Goal: Find specific page/section: Find specific page/section

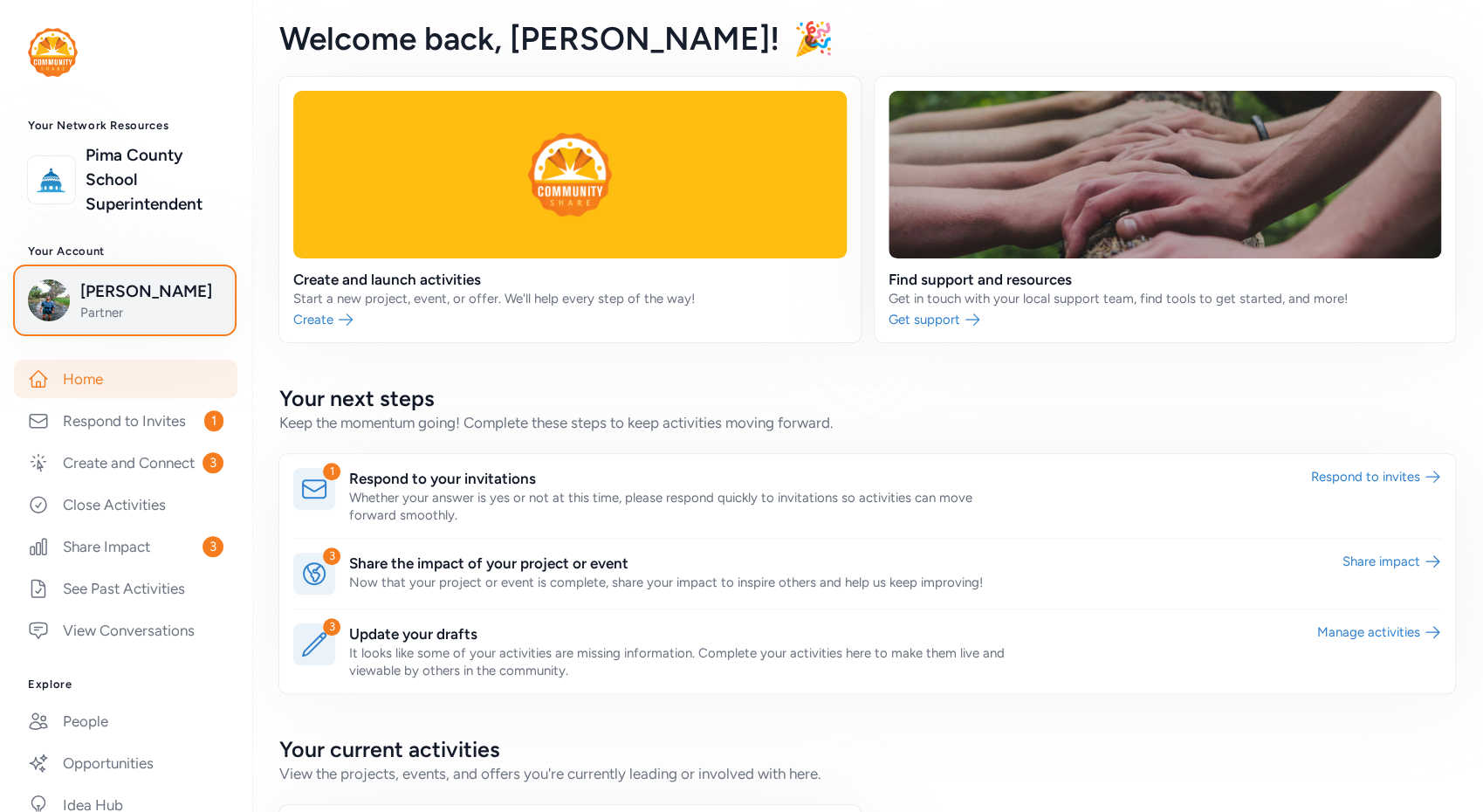
click at [154, 309] on span "Partner" at bounding box center [150, 312] width 141 height 17
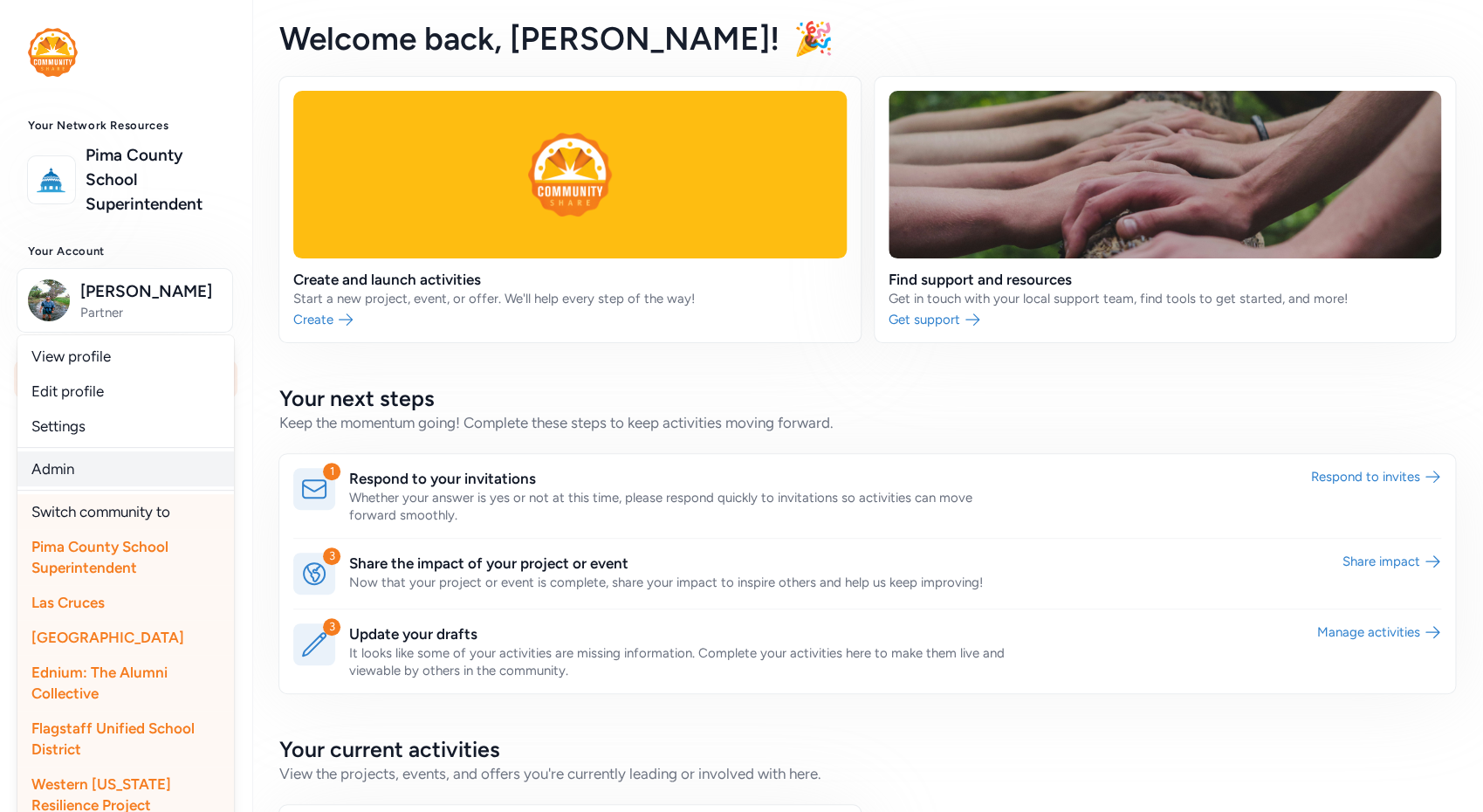
click at [118, 464] on link "Admin" at bounding box center [125, 468] width 216 height 35
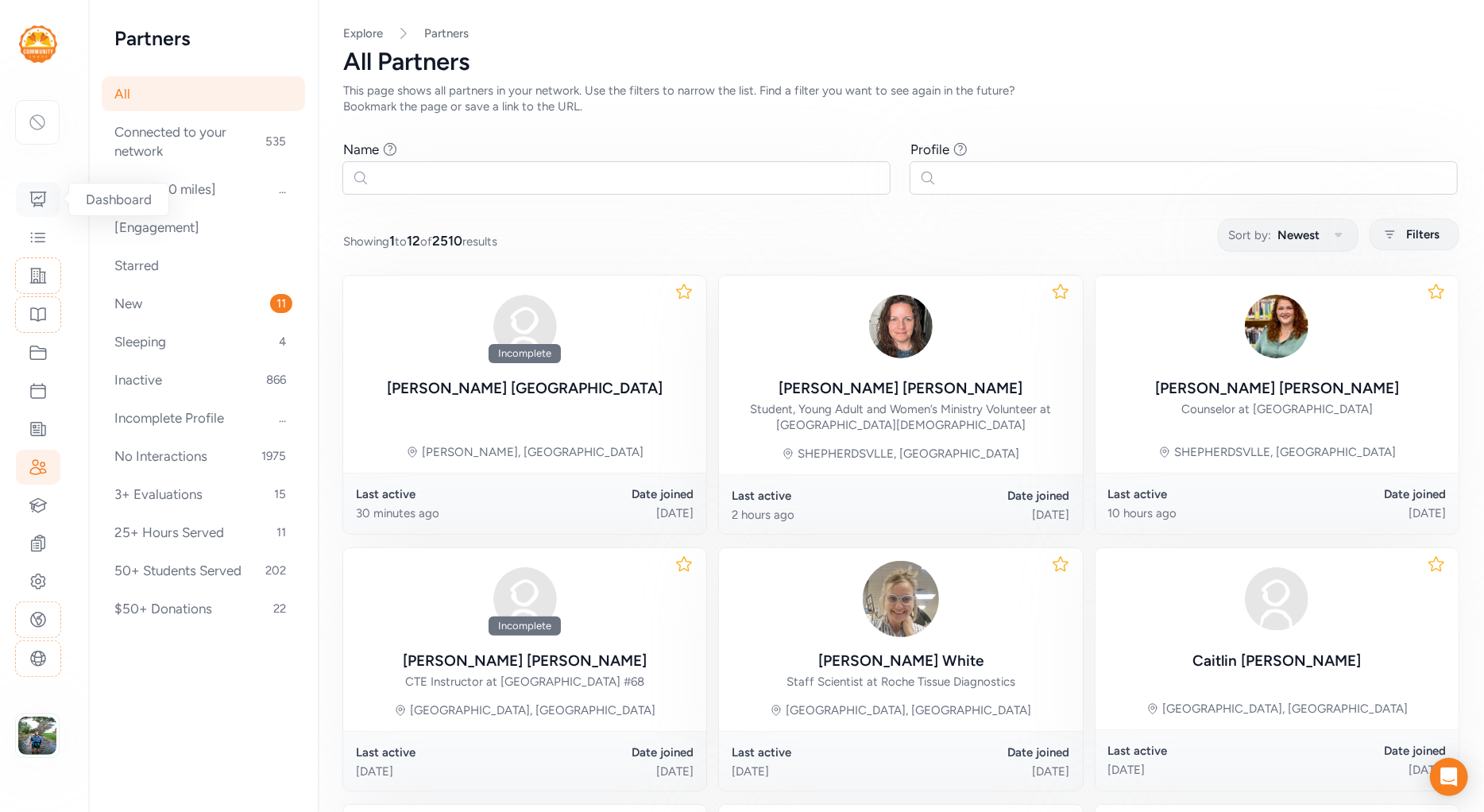
click at [40, 194] on icon at bounding box center [37, 199] width 19 height 19
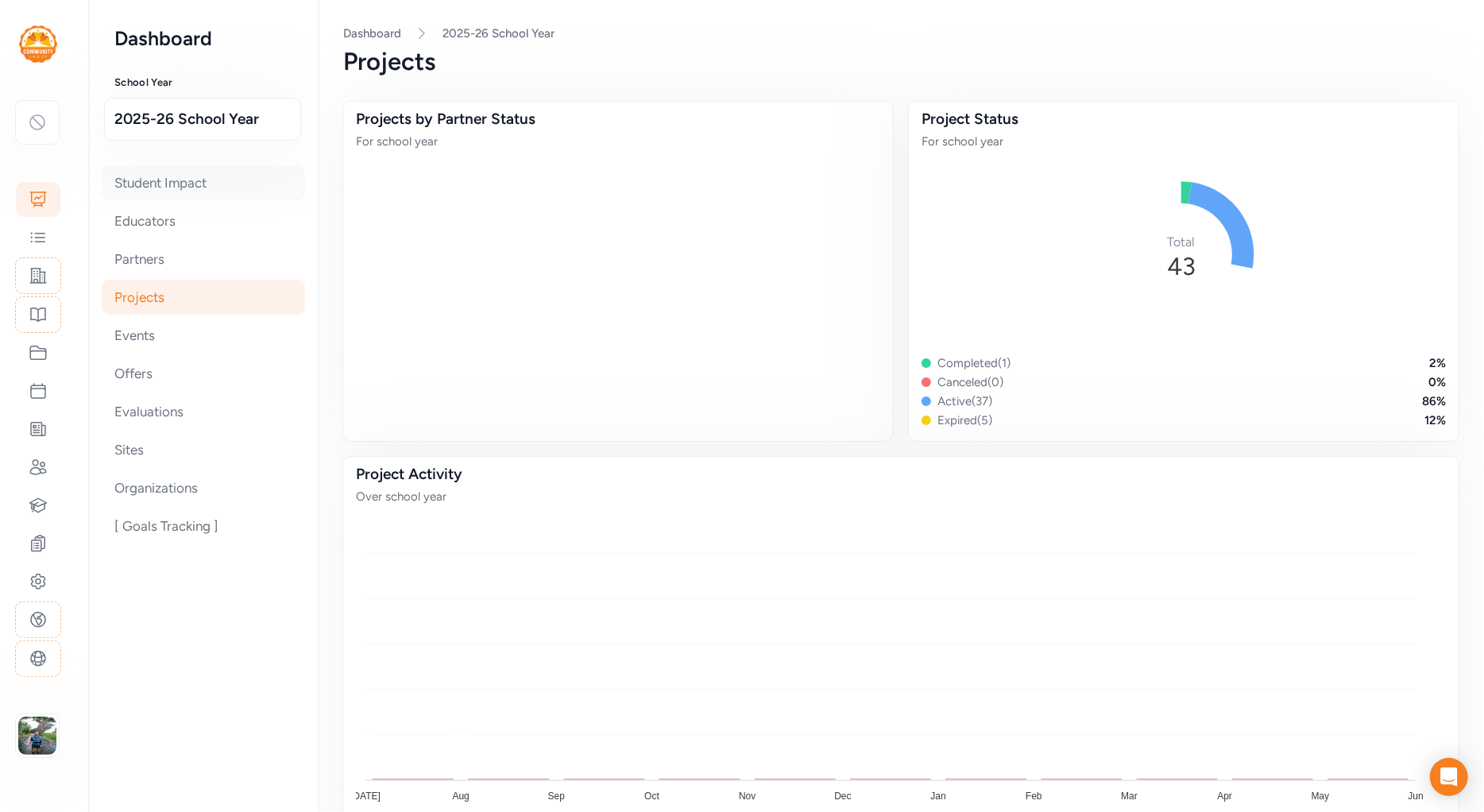
click at [165, 179] on div "Student Impact" at bounding box center [203, 182] width 203 height 35
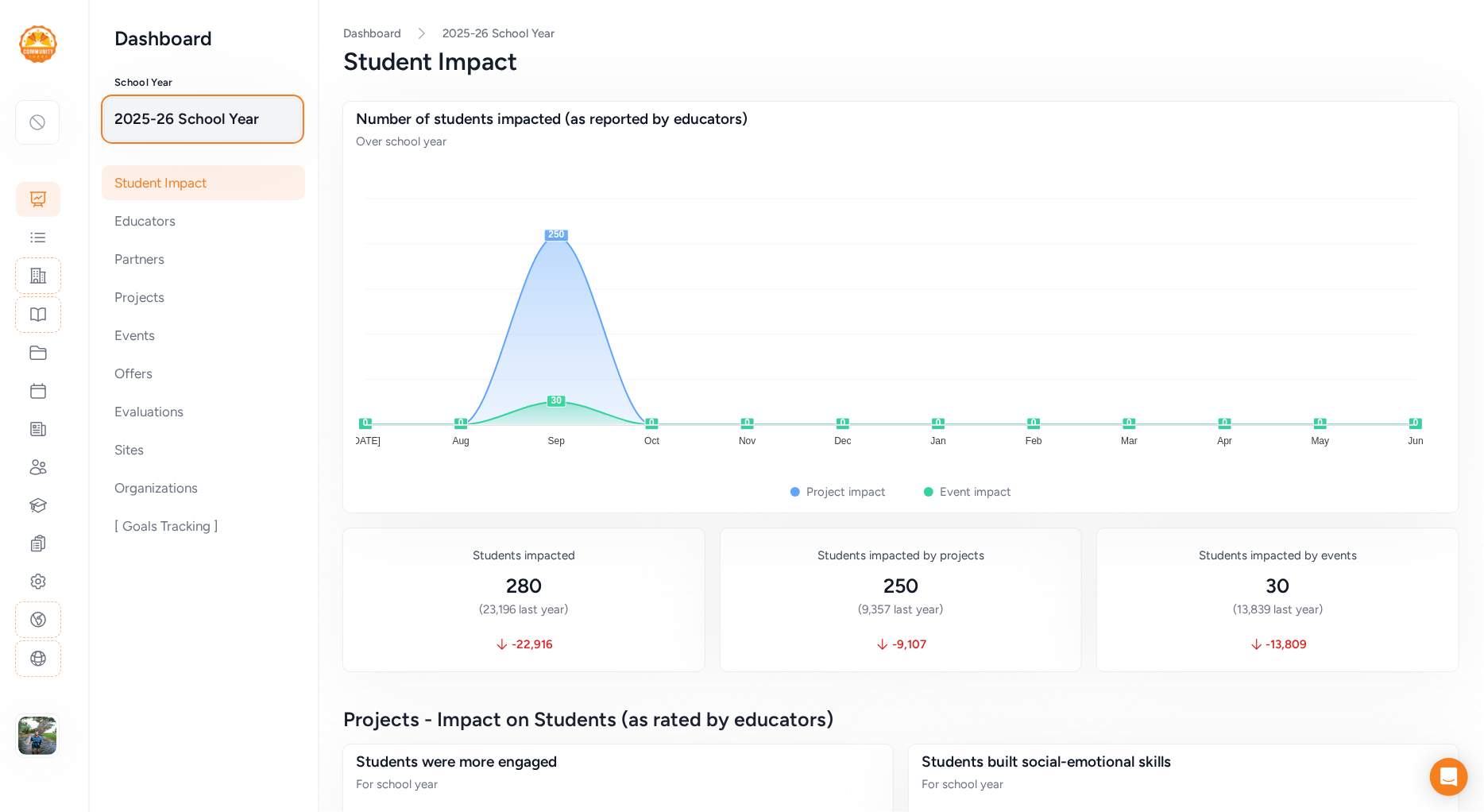
drag, startPoint x: 207, startPoint y: 128, endPoint x: 205, endPoint y: 139, distance: 11.2
click at [207, 125] on span "2025-26 School Year" at bounding box center [202, 119] width 177 height 22
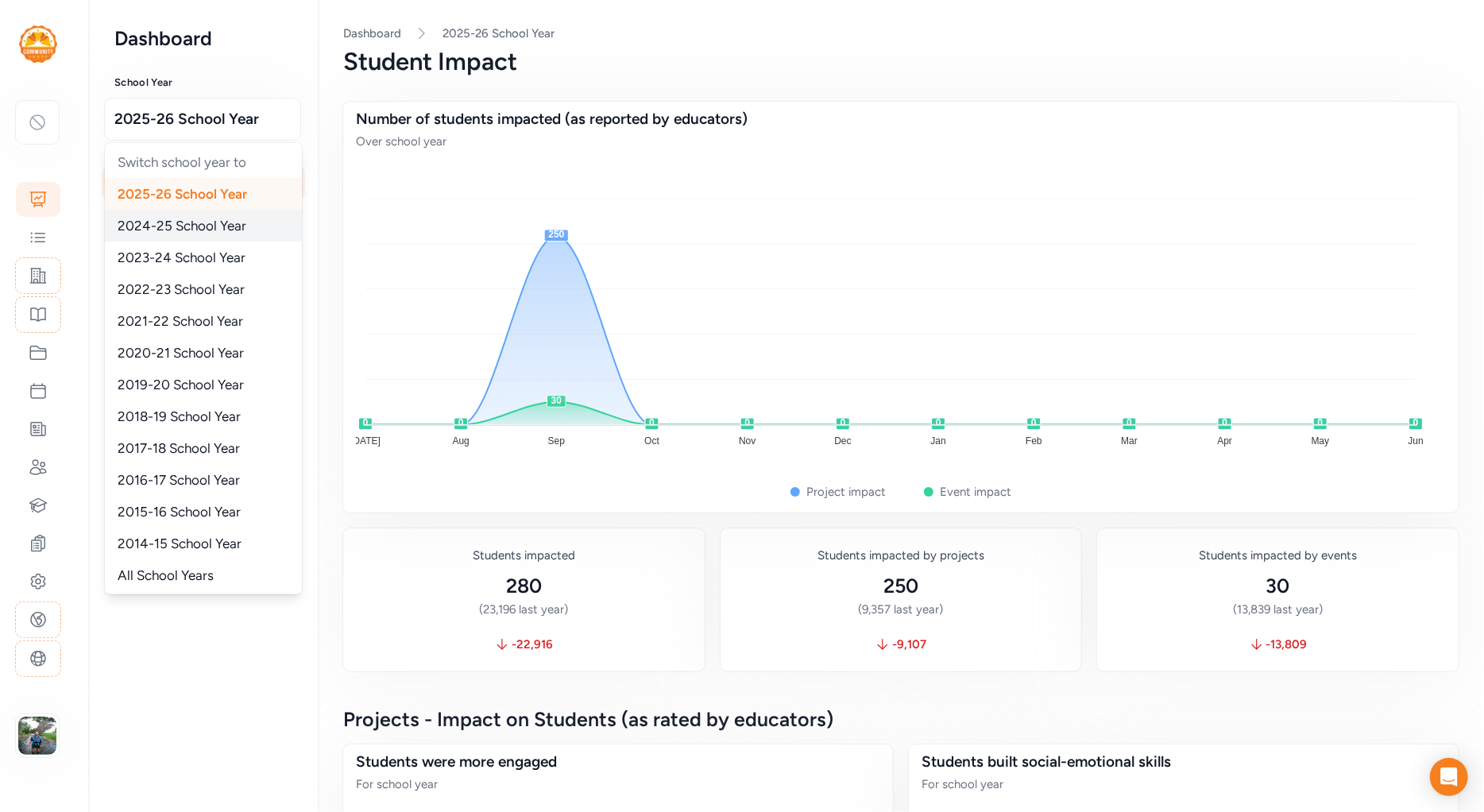
click at [189, 225] on span "2024-25 School Year" at bounding box center [182, 225] width 129 height 16
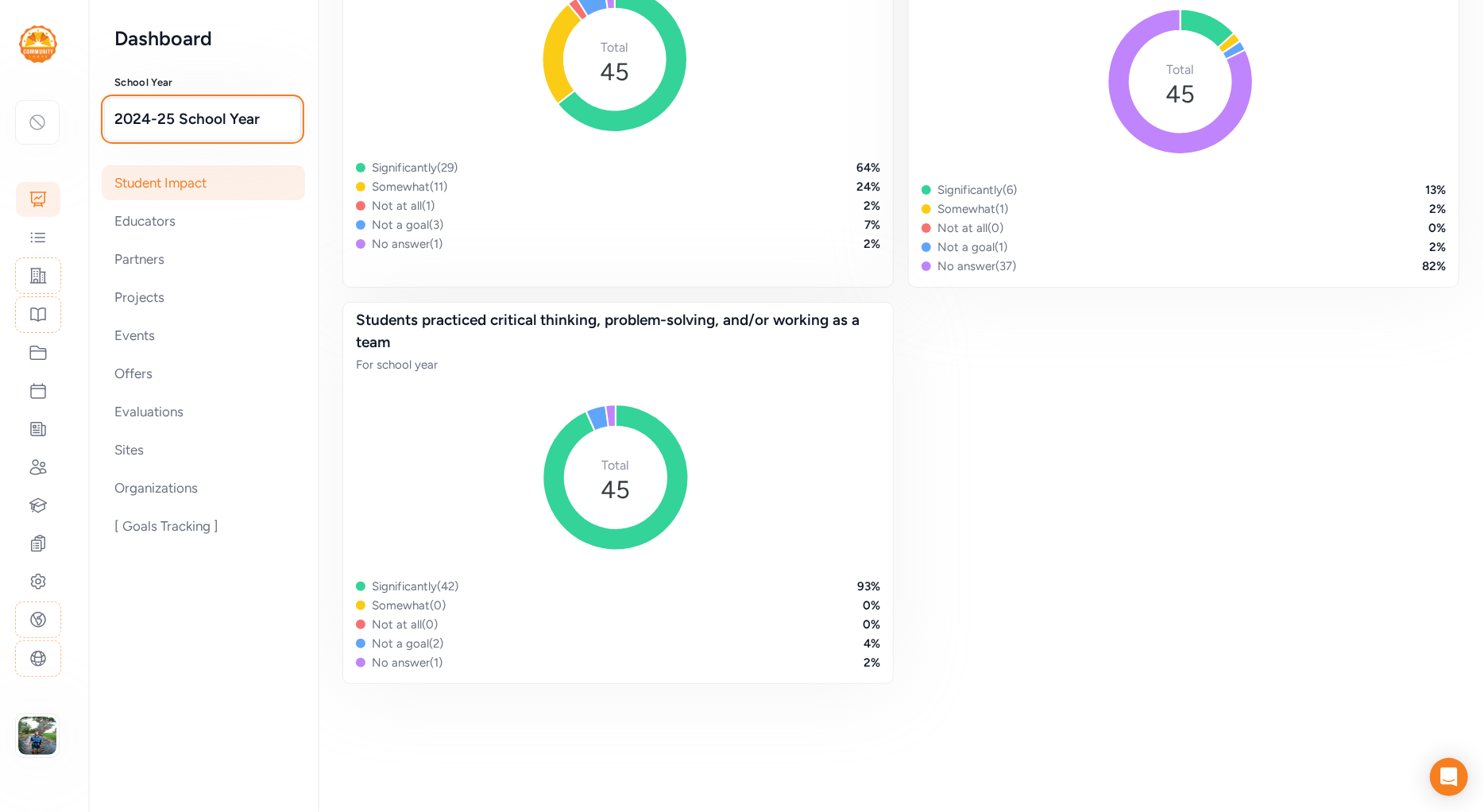
scroll to position [1223, 0]
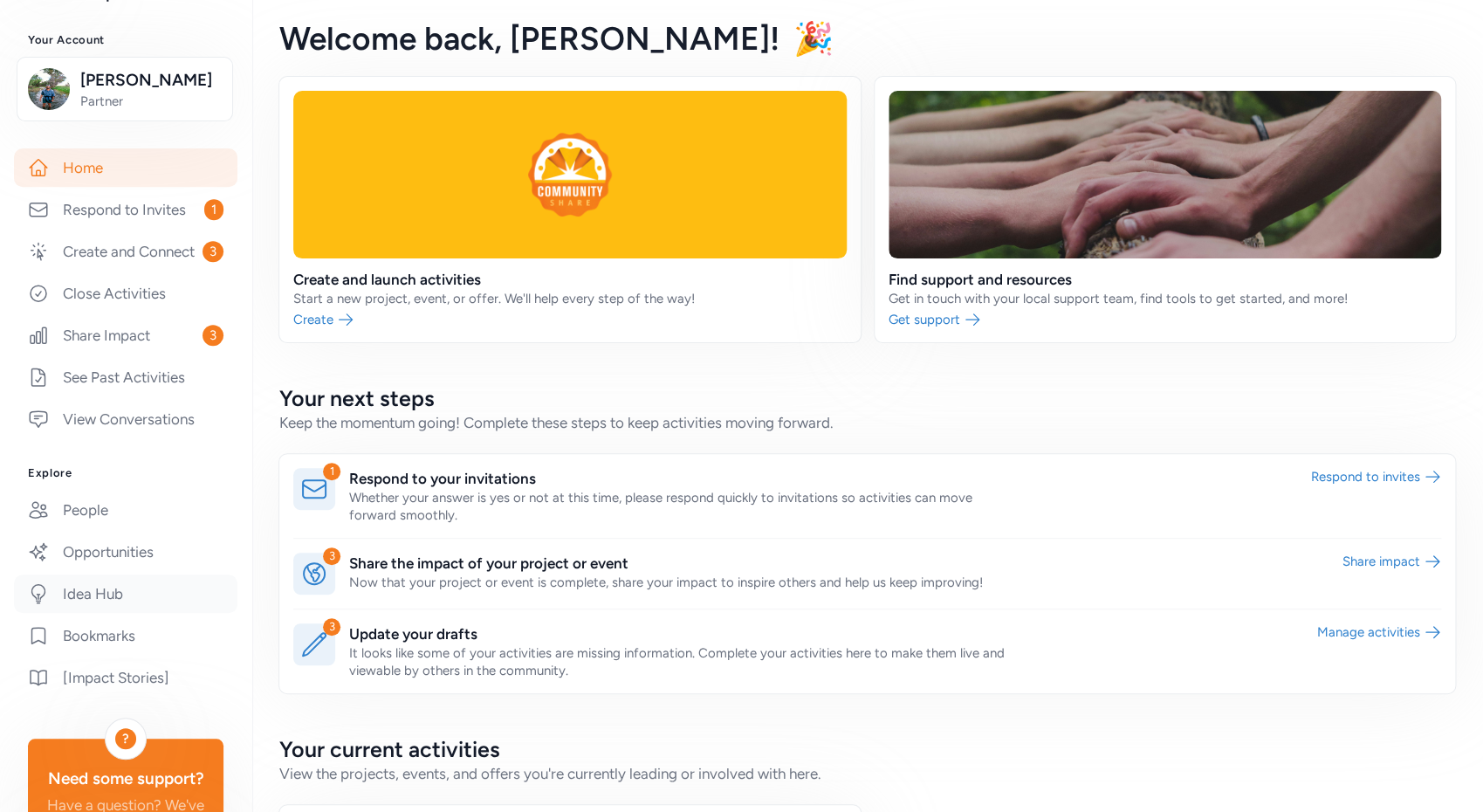
scroll to position [222, 0]
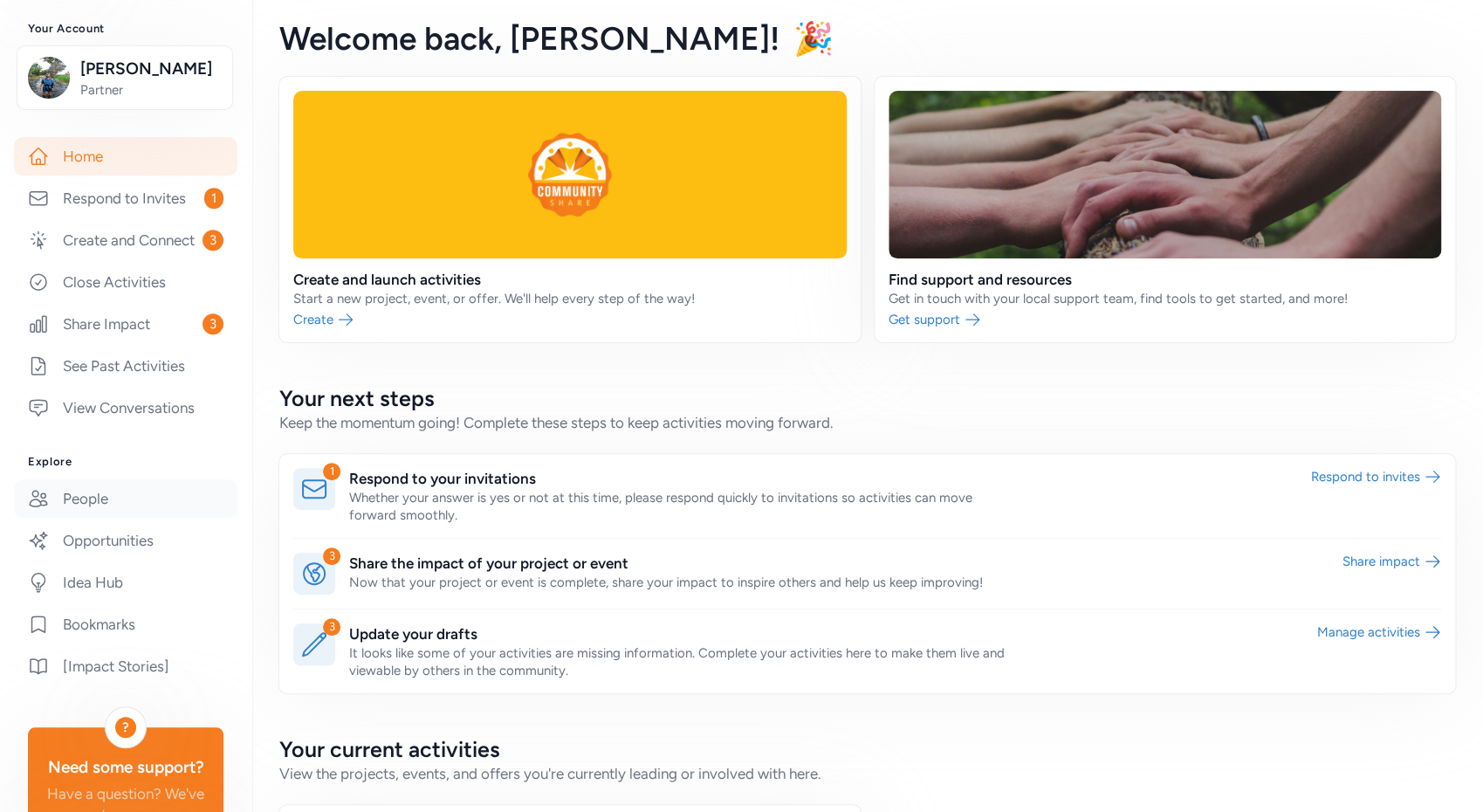
click at [96, 512] on link "People" at bounding box center [125, 499] width 223 height 38
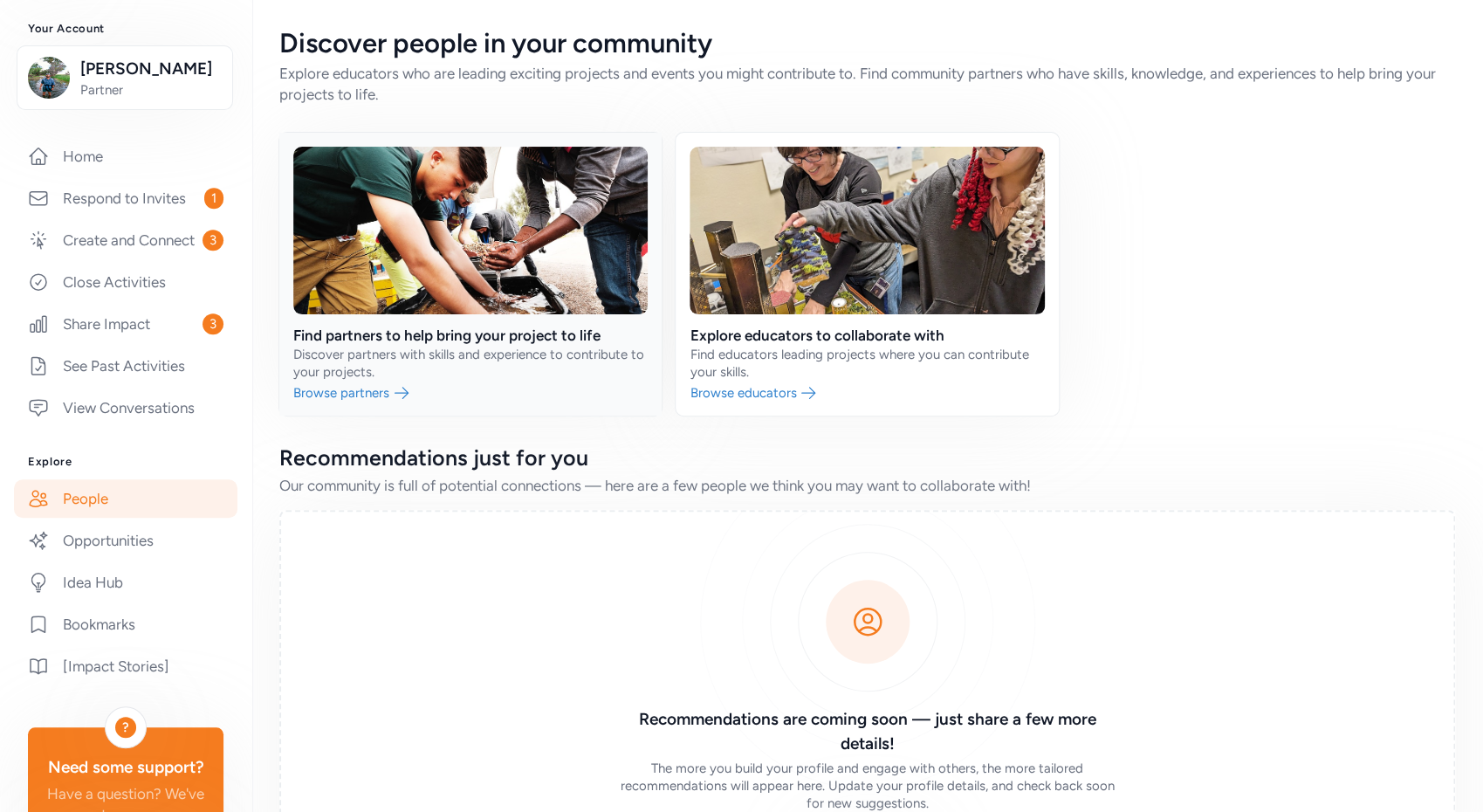
click at [402, 392] on link at bounding box center [469, 274] width 382 height 283
